Goal: Information Seeking & Learning: Learn about a topic

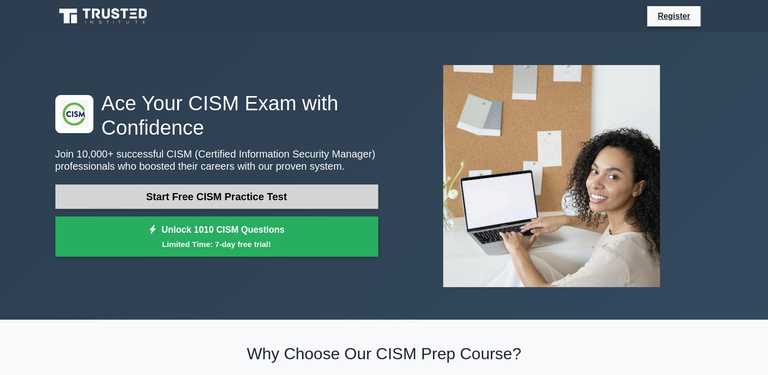
click at [152, 193] on link "Start Free CISM Practice Test" at bounding box center [216, 196] width 323 height 24
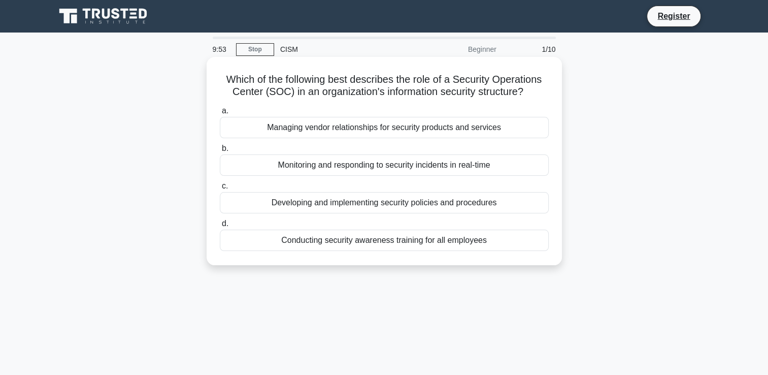
click at [441, 219] on label "d. Conducting security awareness training for all employees" at bounding box center [384, 234] width 329 height 34
click at [220, 220] on input "d. Conducting security awareness training for all employees" at bounding box center [220, 223] width 0 height 7
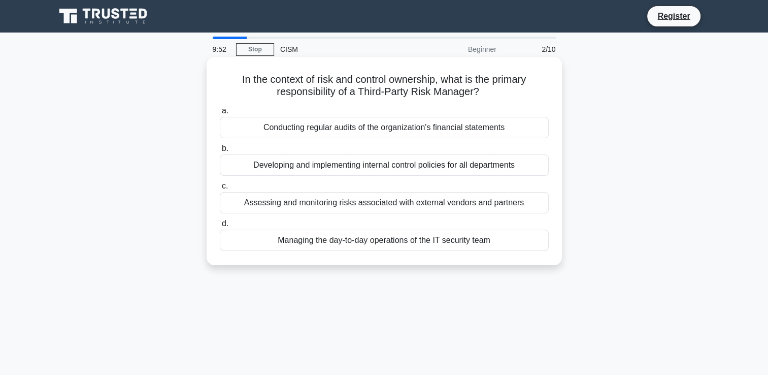
click at [443, 198] on div "Assessing and monitoring risks associated with external vendors and partners" at bounding box center [384, 202] width 329 height 21
click at [220, 189] on input "c. Assessing and monitoring risks associated with external vendors and partners" at bounding box center [220, 186] width 0 height 7
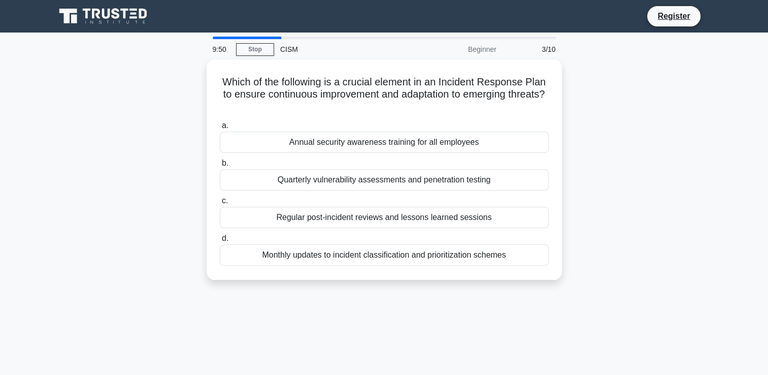
click at [443, 198] on label "c. Regular post-incident reviews and lessons learned sessions" at bounding box center [384, 212] width 329 height 34
click at [220, 198] on input "c. Regular post-incident reviews and lessons learned sessions" at bounding box center [220, 201] width 0 height 7
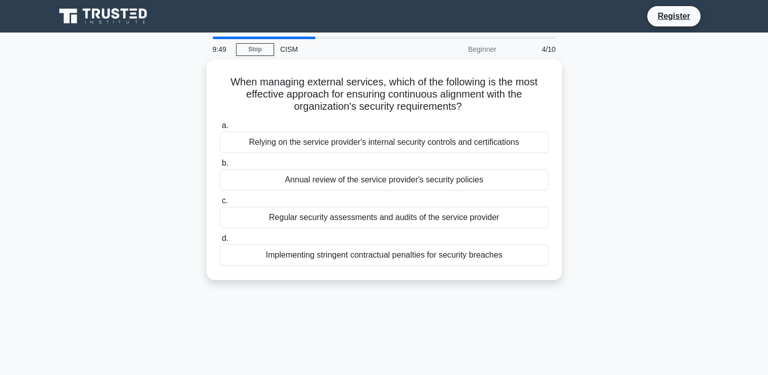
click at [443, 198] on label "c. Regular security assessments and audits of the service provider" at bounding box center [384, 212] width 329 height 34
click at [220, 198] on input "c. Regular security assessments and audits of the service provider" at bounding box center [220, 201] width 0 height 7
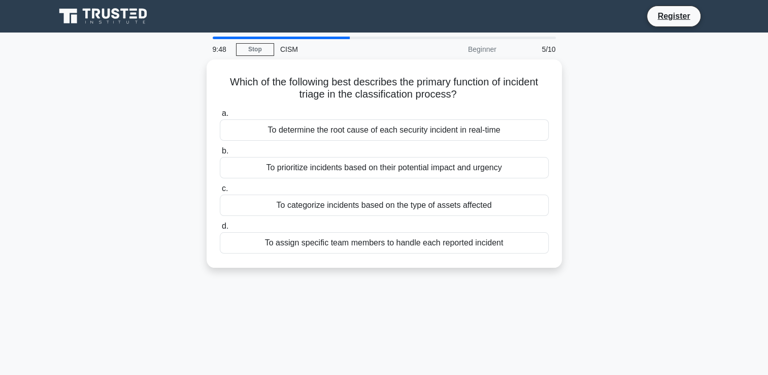
click at [443, 198] on div "To categorize incidents based on the type of assets affected" at bounding box center [384, 205] width 329 height 21
click at [220, 192] on input "c. To categorize incidents based on the type of assets affected" at bounding box center [220, 188] width 0 height 7
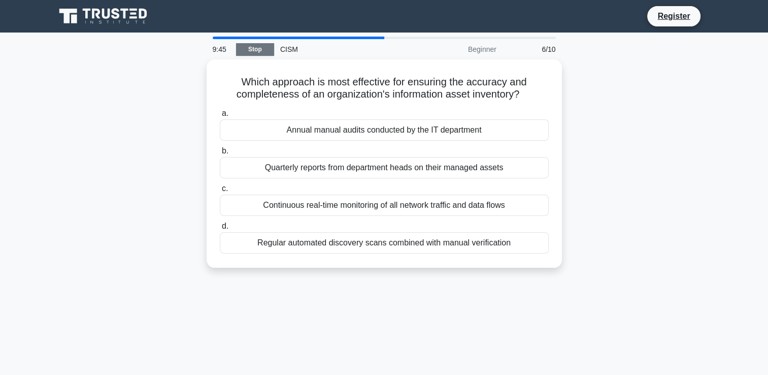
click at [241, 45] on link "Stop" at bounding box center [255, 49] width 38 height 13
